Goal: Information Seeking & Learning: Learn about a topic

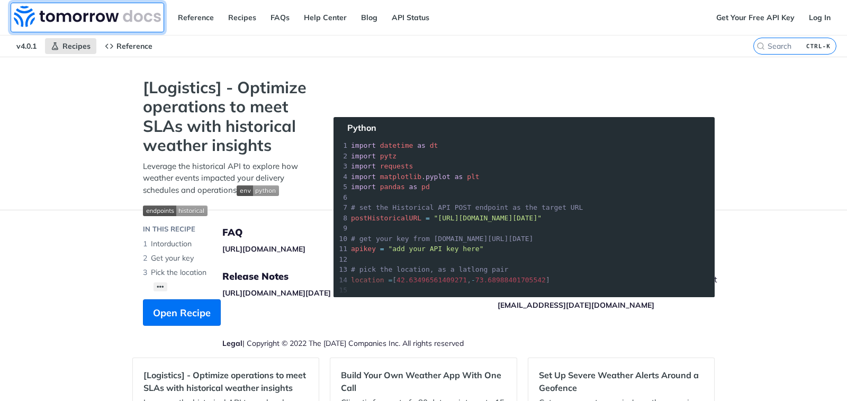
click at [118, 13] on img at bounding box center [87, 16] width 147 height 21
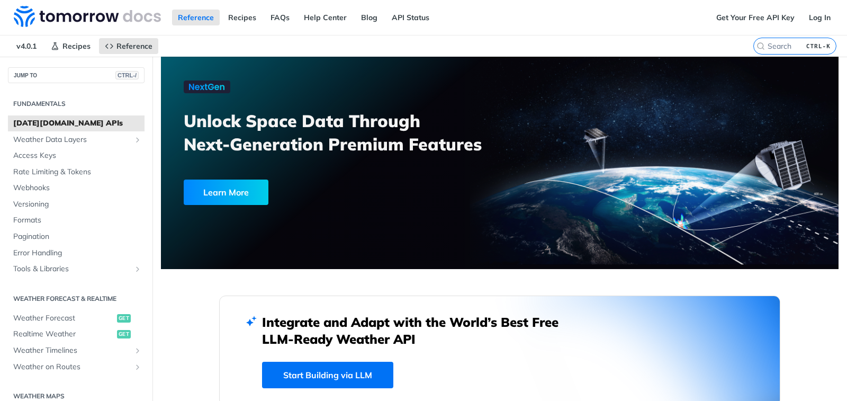
click at [46, 103] on h2 "Fundamentals" at bounding box center [76, 104] width 137 height 10
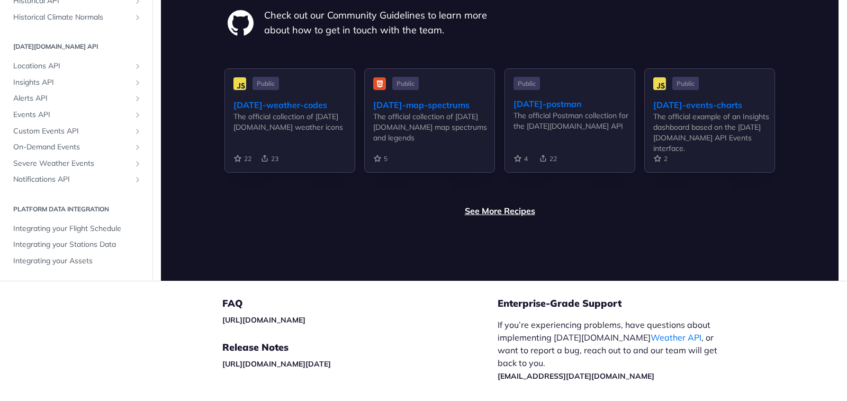
scroll to position [2436, 0]
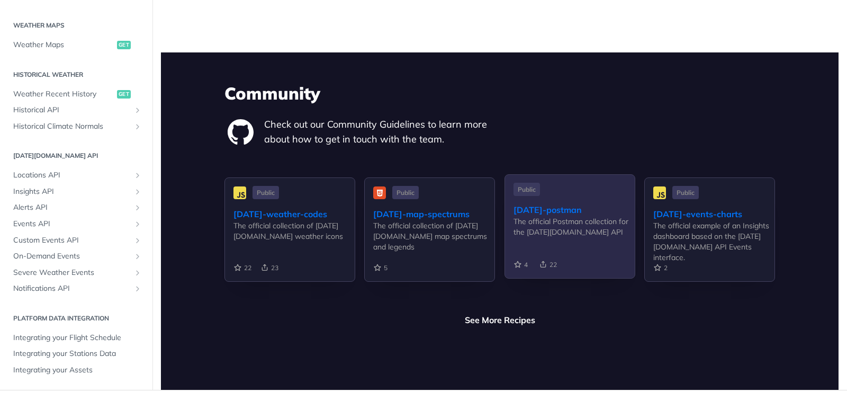
click at [576, 203] on div "tomorrow-postman" at bounding box center [574, 209] width 121 height 13
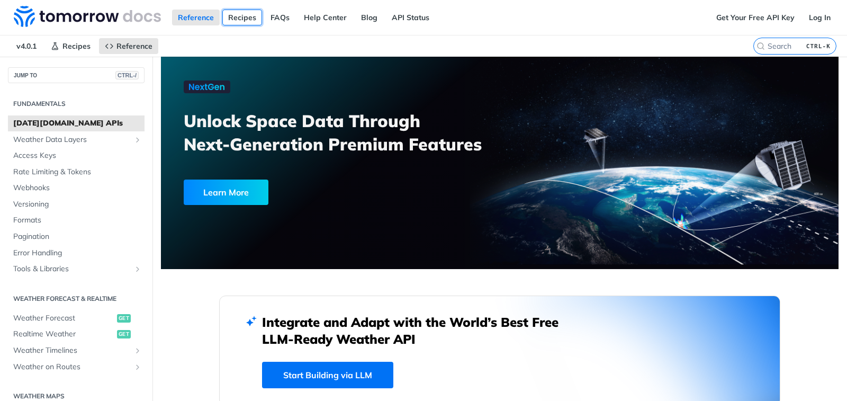
click at [241, 17] on link "Recipes" at bounding box center [242, 18] width 40 height 16
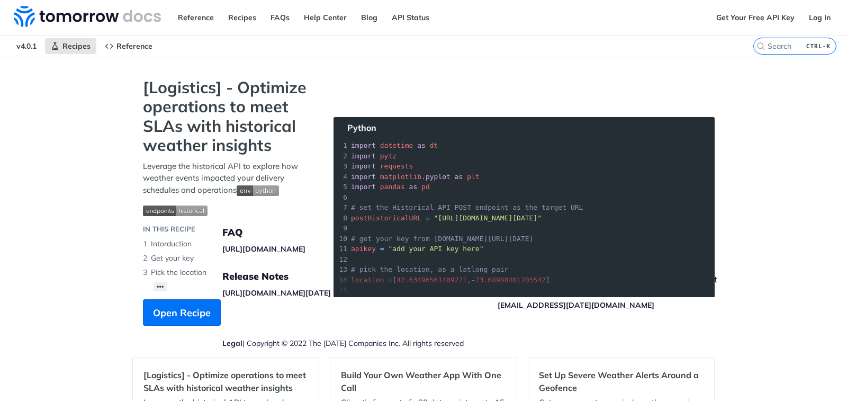
click at [491, 229] on section "[Logistics] - Optimize operations to meet SLAs with historical weather insights…" at bounding box center [423, 212] width 583 height 269
click at [431, 173] on section "[Logistics] - Optimize operations to meet SLAs with historical weather insights…" at bounding box center [423, 212] width 583 height 269
click at [431, 172] on section "[Logistics] - Optimize operations to meet SLAs with historical weather insights…" at bounding box center [423, 212] width 583 height 269
click at [430, 172] on section "[Logistics] - Optimize operations to meet SLAs with historical weather insights…" at bounding box center [423, 212] width 583 height 269
click at [359, 135] on section "[Logistics] - Optimize operations to meet SLAs with historical weather insights…" at bounding box center [423, 212] width 583 height 269
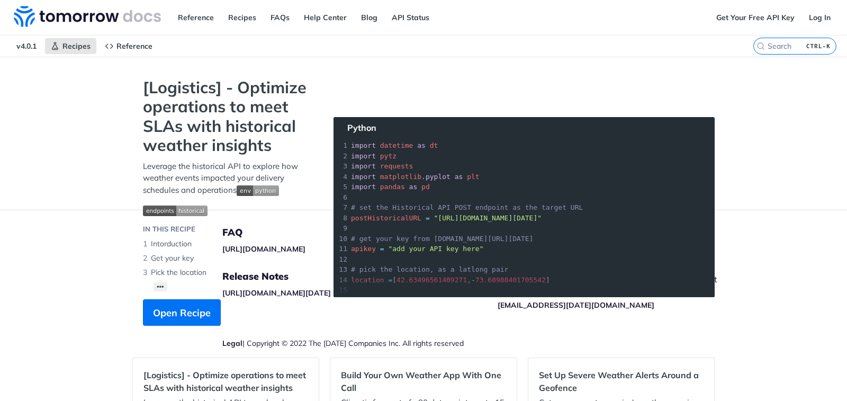
click at [371, 187] on section "[Logistics] - Optimize operations to meet SLAs with historical weather insights…" at bounding box center [423, 212] width 583 height 269
click at [178, 312] on span "Open Recipe" at bounding box center [182, 313] width 58 height 14
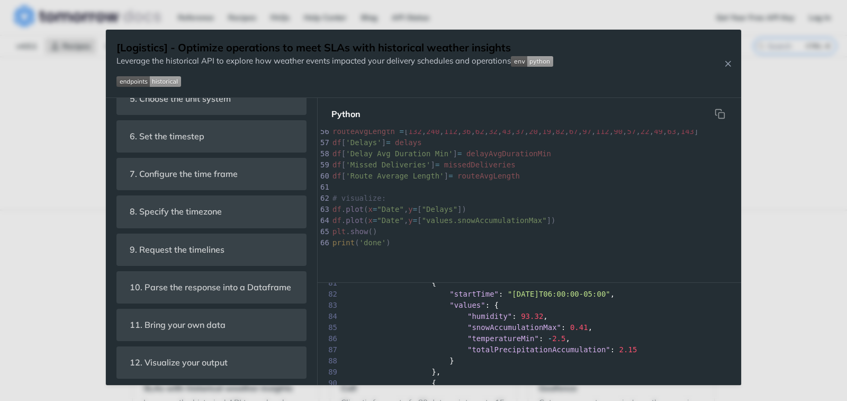
scroll to position [582, 0]
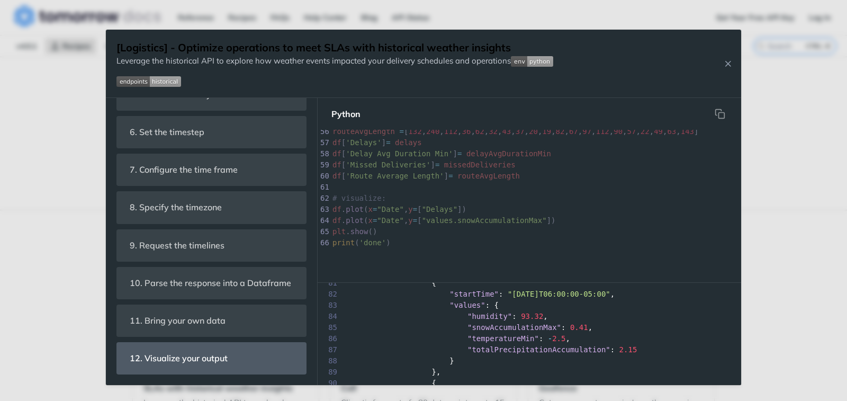
drag, startPoint x: 374, startPoint y: 273, endPoint x: 291, endPoint y: 371, distance: 129.2
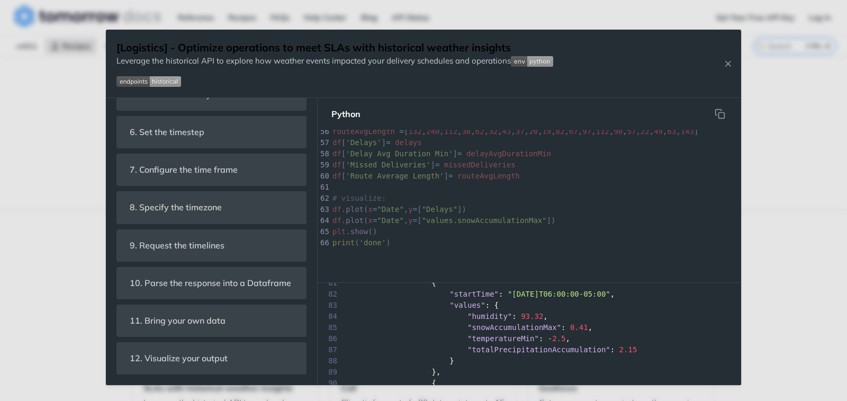
drag, startPoint x: 291, startPoint y: 371, endPoint x: 194, endPoint y: 370, distance: 96.4
click at [58, 169] on div "Jump to Content Reference Recipes FAQs Help Center Blog API Status Recipes Refe…" at bounding box center [423, 200] width 847 height 401
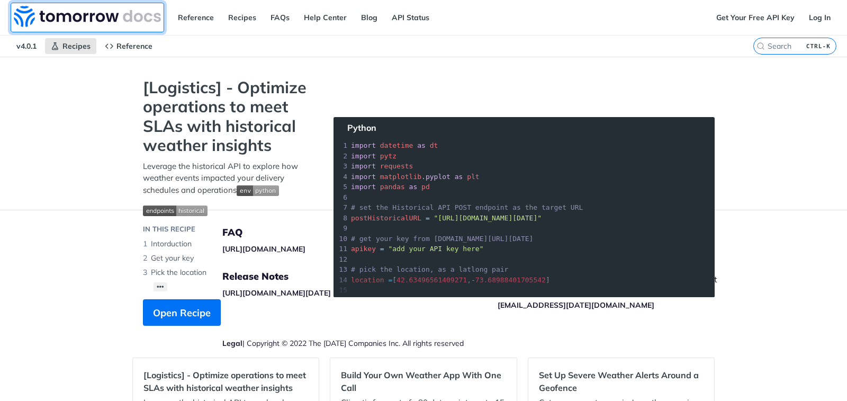
click at [112, 17] on img at bounding box center [87, 16] width 147 height 21
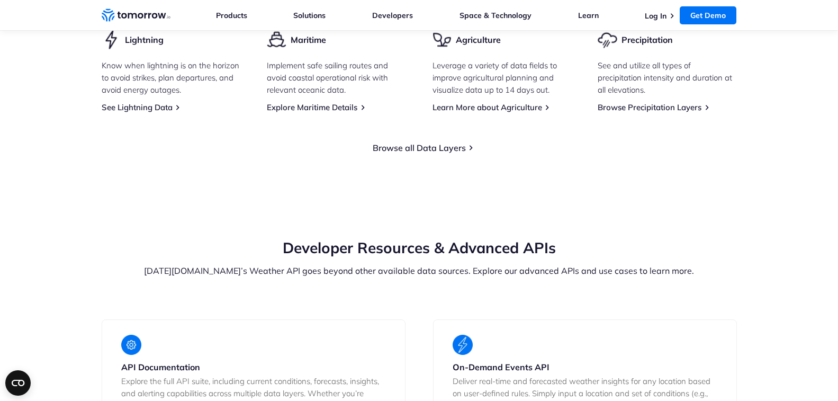
scroll to position [1658, 0]
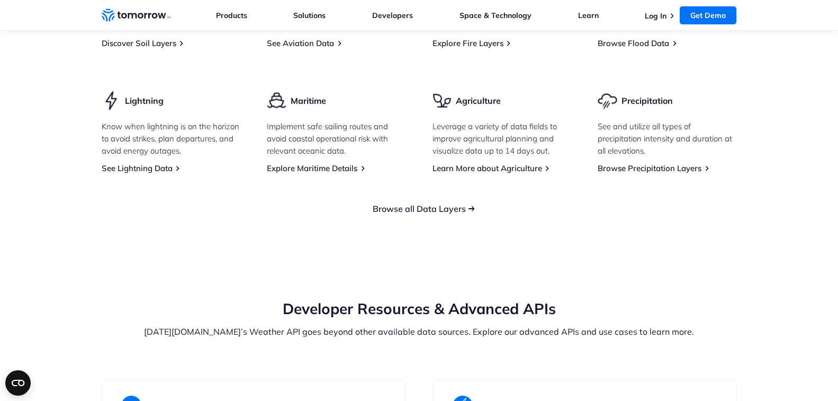
click at [441, 203] on link "Browse all Data Layers" at bounding box center [419, 208] width 93 height 11
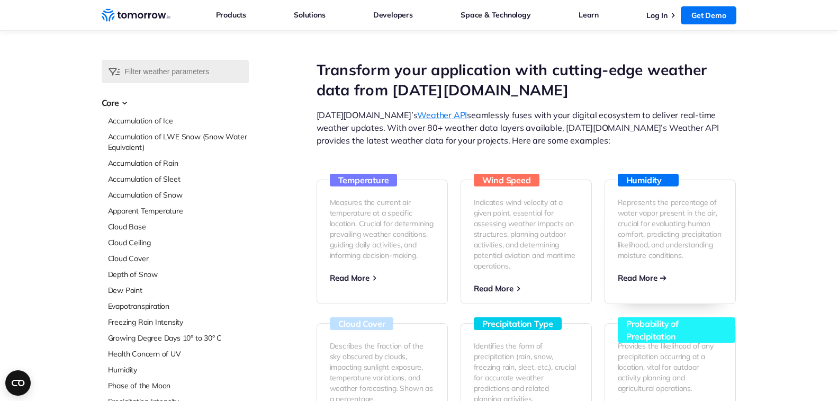
click at [641, 277] on span "Read More" at bounding box center [638, 278] width 40 height 10
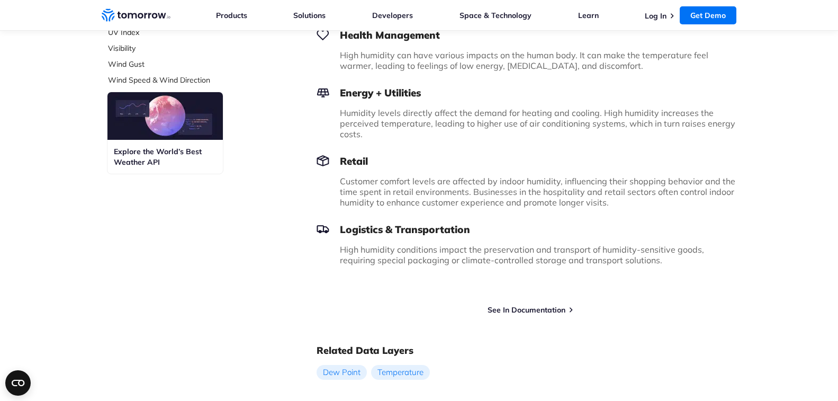
scroll to position [583, 0]
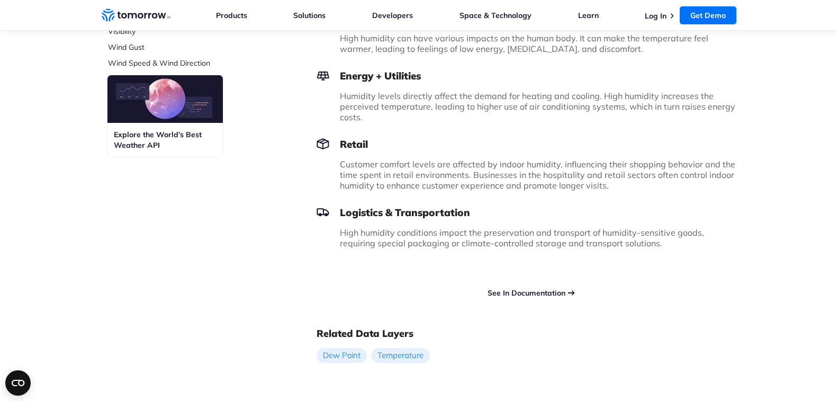
click at [522, 294] on link "See In Documentation" at bounding box center [527, 293] width 78 height 10
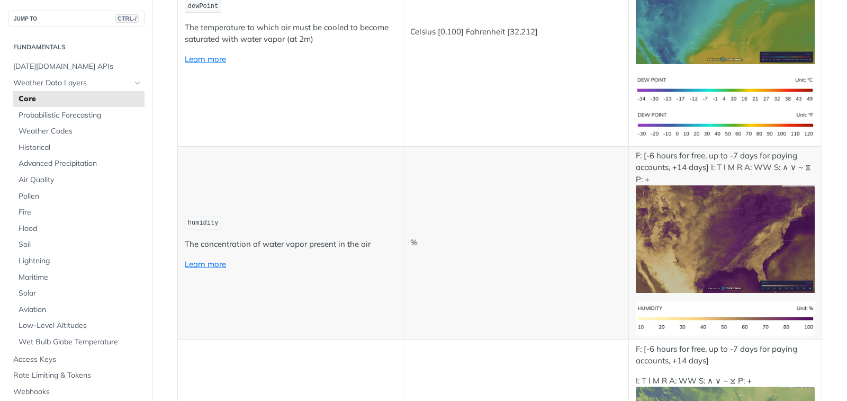
scroll to position [635, 0]
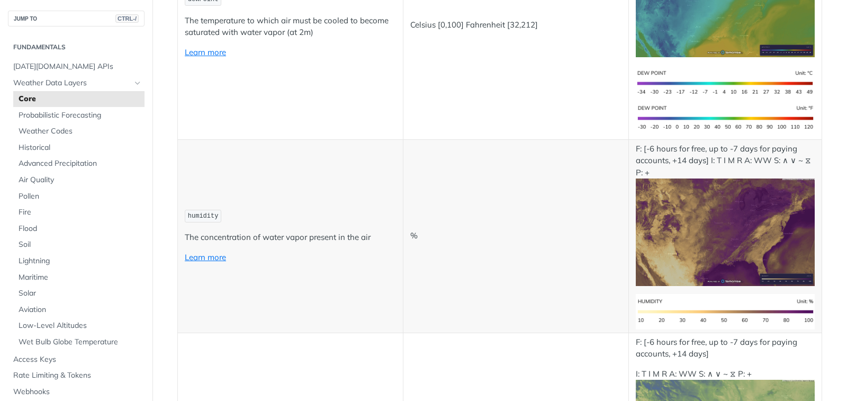
click at [222, 236] on p "The concentration of water vapor present in the air" at bounding box center [290, 237] width 211 height 12
click at [726, 302] on img "Expand image" at bounding box center [725, 311] width 179 height 35
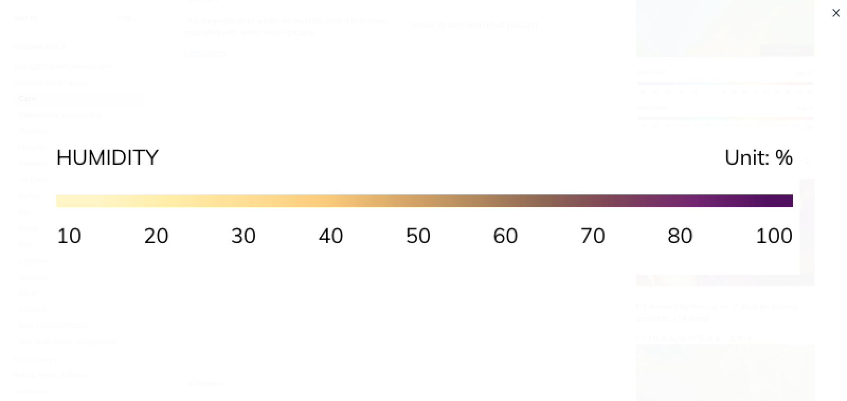
click at [760, 241] on img "Expand image" at bounding box center [725, 231] width 179 height 107
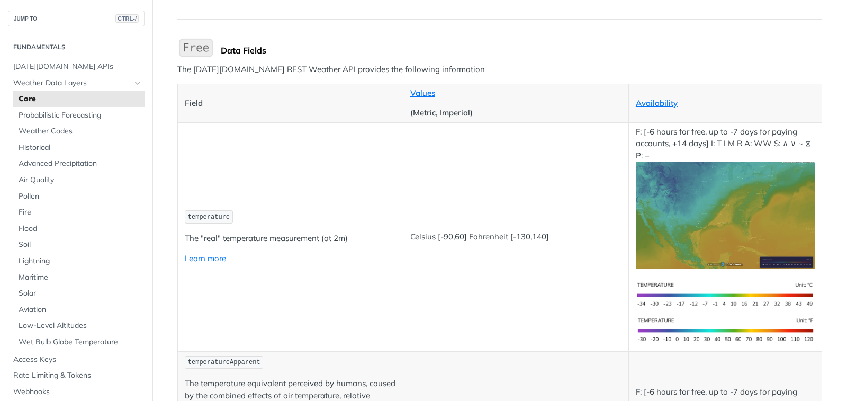
scroll to position [106, 0]
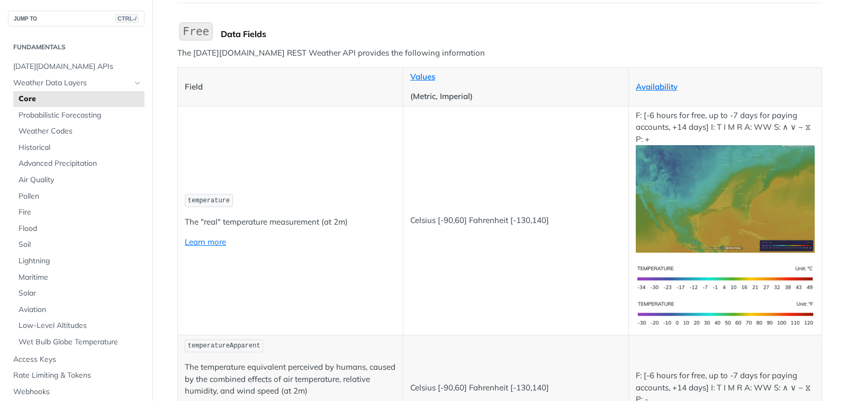
click at [686, 286] on img "Expand image" at bounding box center [725, 278] width 179 height 35
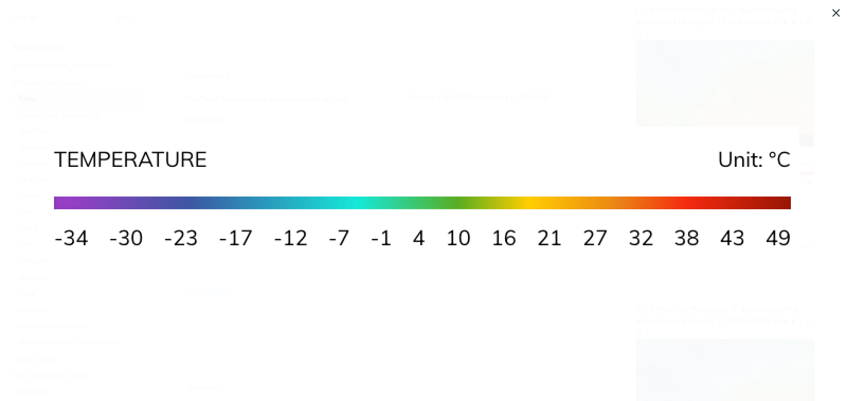
scroll to position [212, 0]
